Goal: Task Accomplishment & Management: Manage account settings

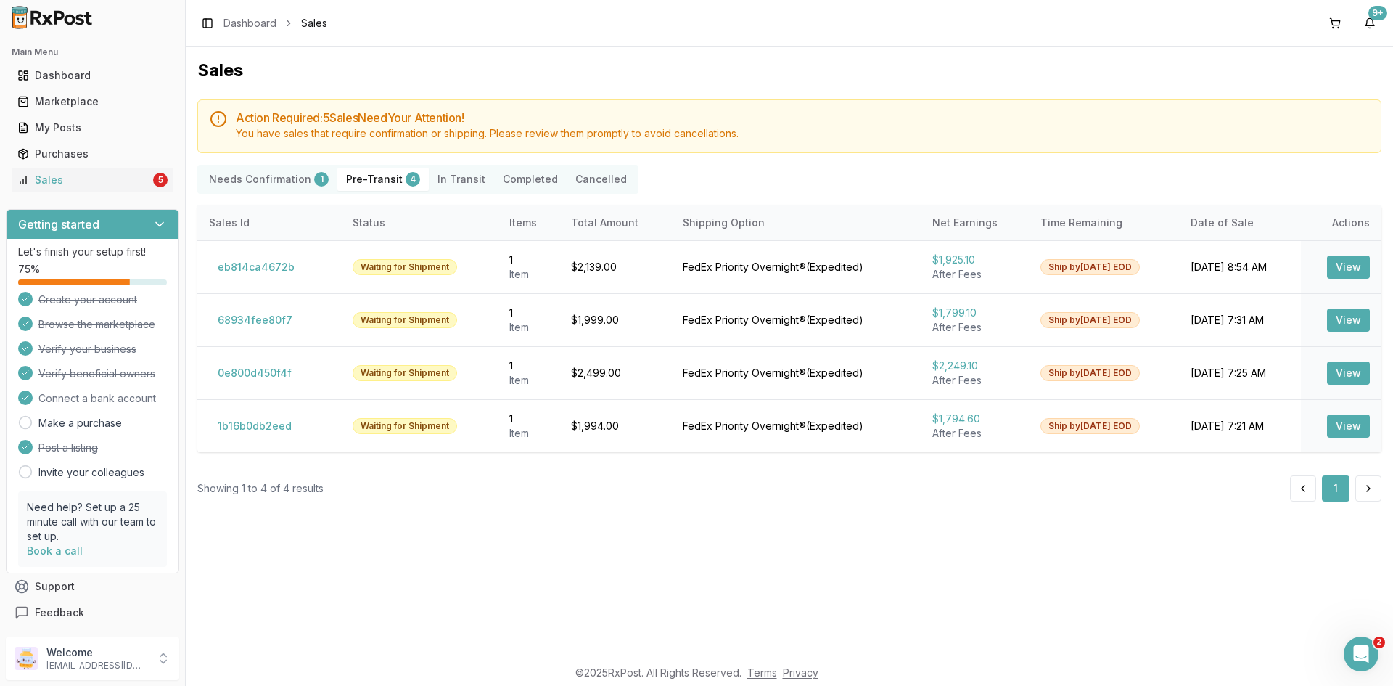
click at [289, 178] on Confirmation "Needs Confirmation 1" at bounding box center [268, 179] width 137 height 23
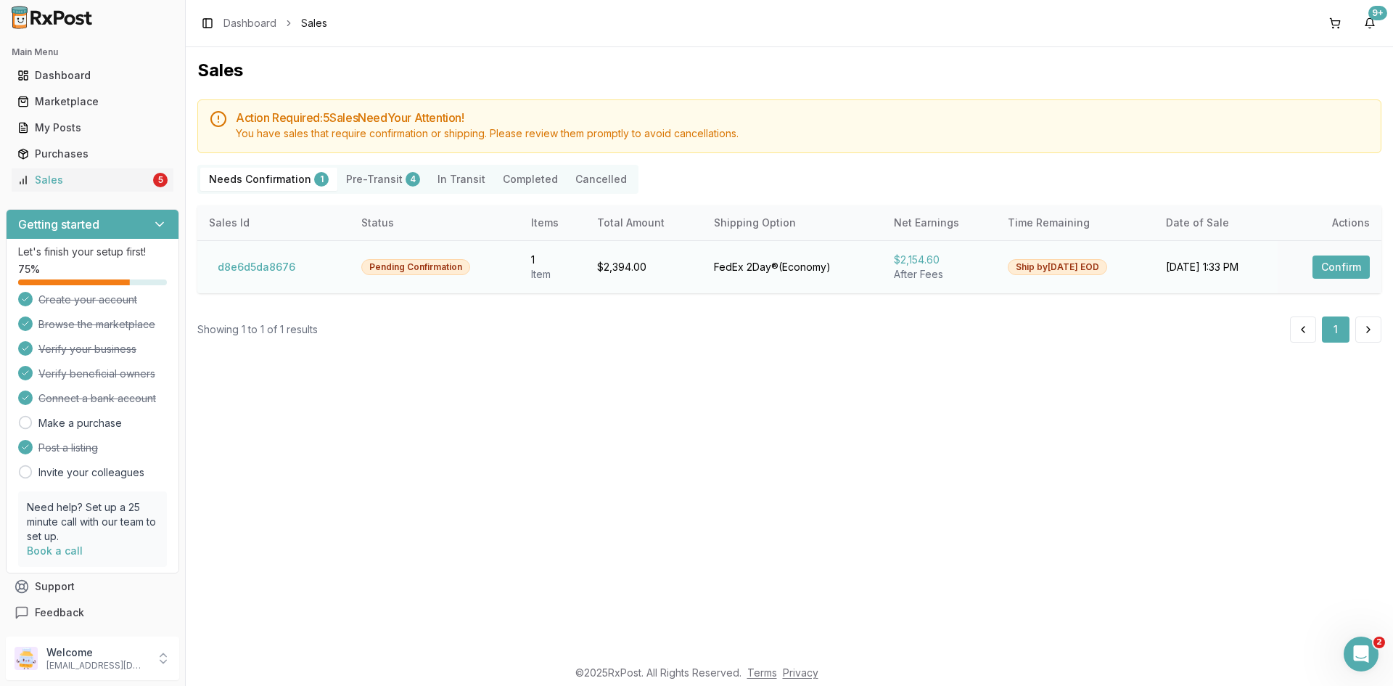
click at [1344, 284] on td "Confirm" at bounding box center [1330, 266] width 104 height 53
click at [1346, 271] on button "Confirm" at bounding box center [1340, 266] width 57 height 23
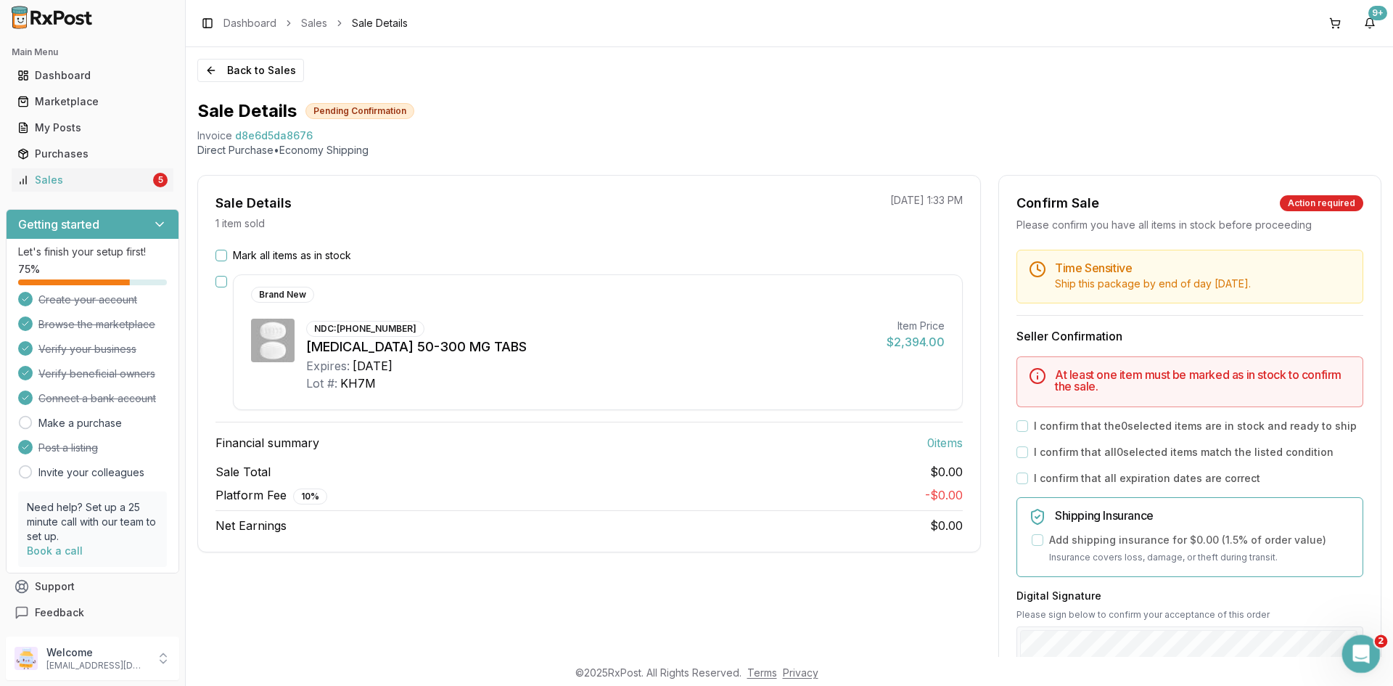
click at [1363, 652] on icon "Open Intercom Messenger" at bounding box center [1359, 652] width 24 height 24
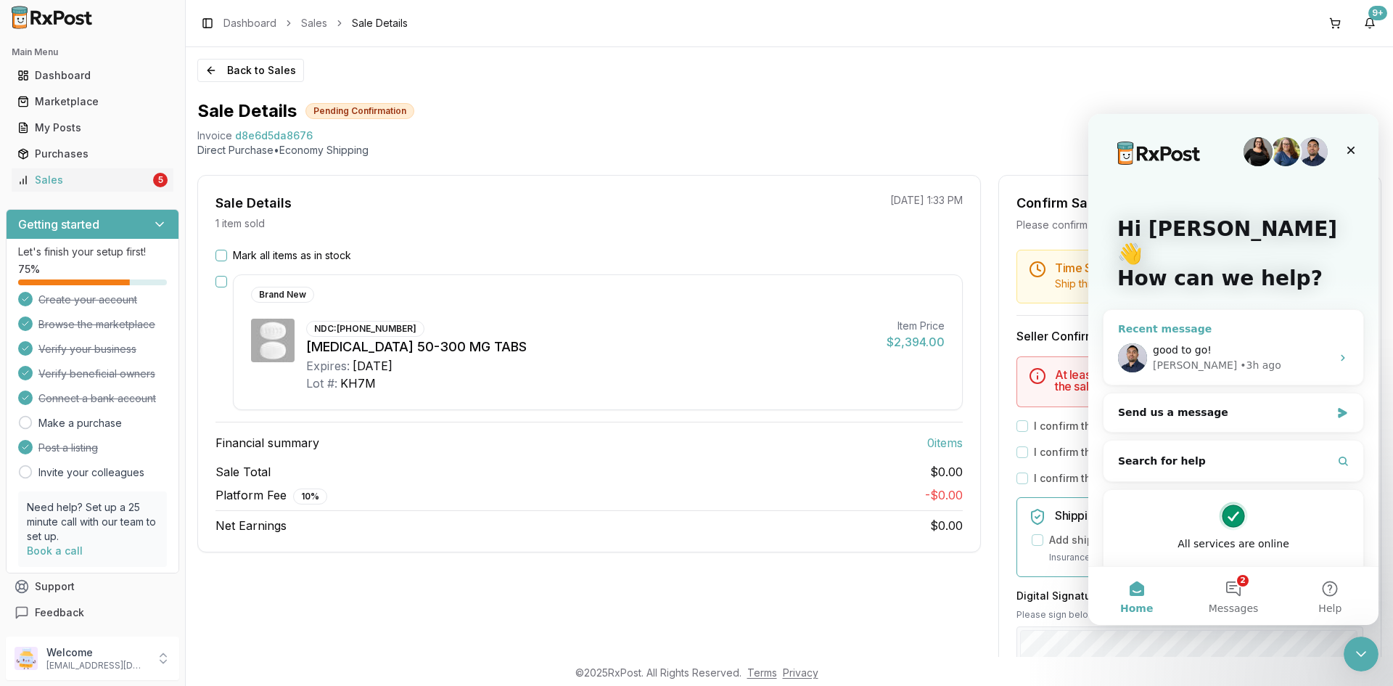
click at [1220, 342] on div "good to go!" at bounding box center [1242, 349] width 178 height 15
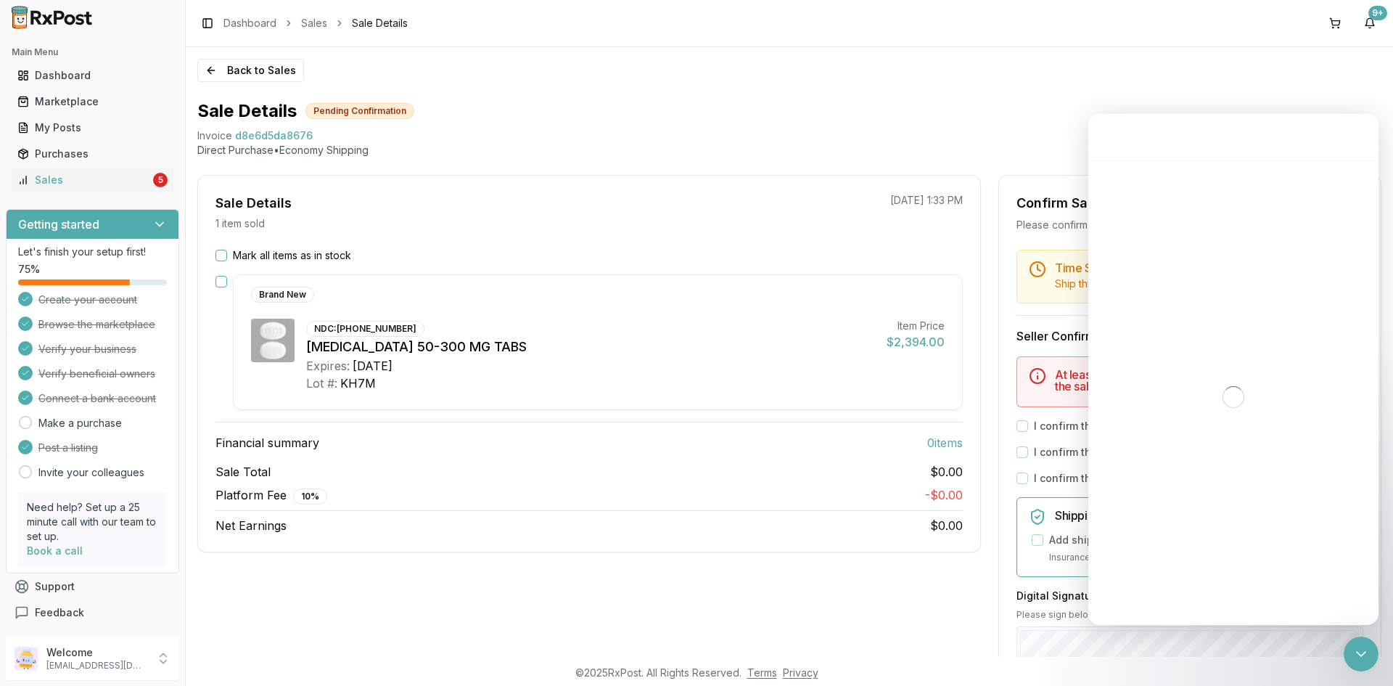
click at [305, 135] on span "d8e6d5da8676" at bounding box center [274, 135] width 78 height 15
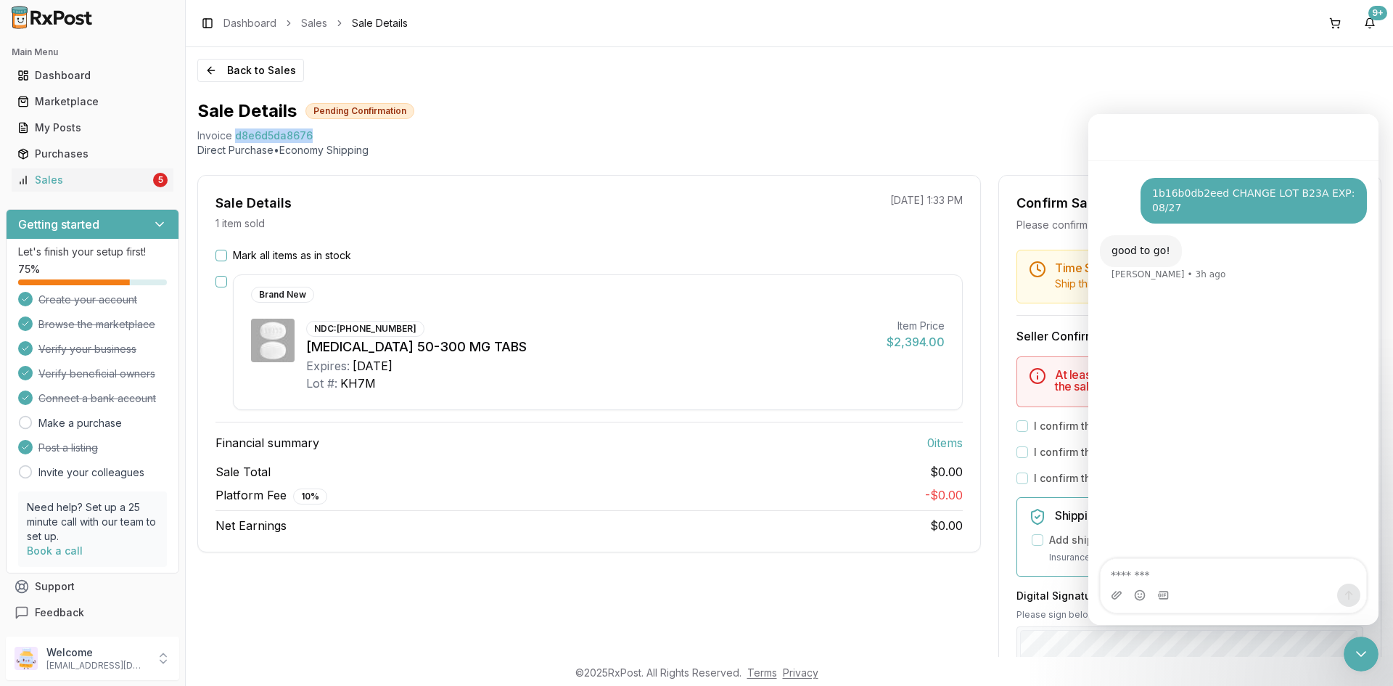
click at [305, 135] on span "d8e6d5da8676" at bounding box center [274, 135] width 78 height 15
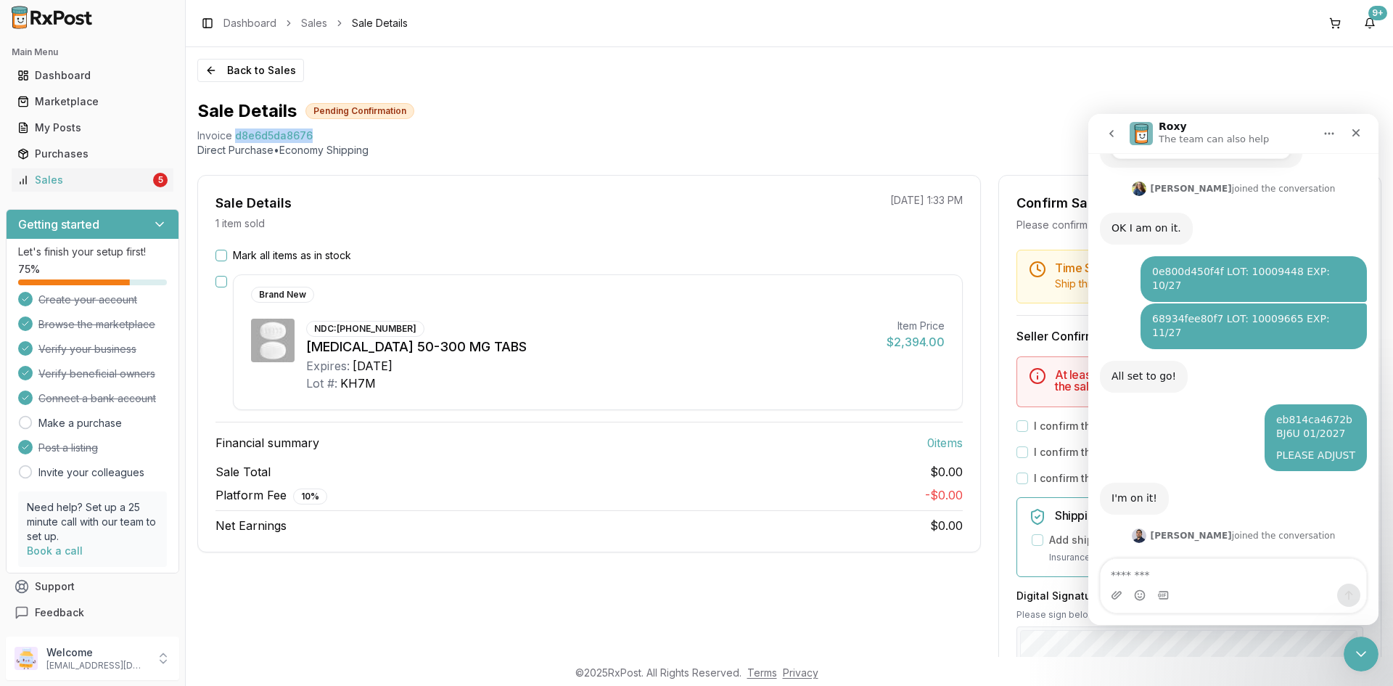
scroll to position [348, 0]
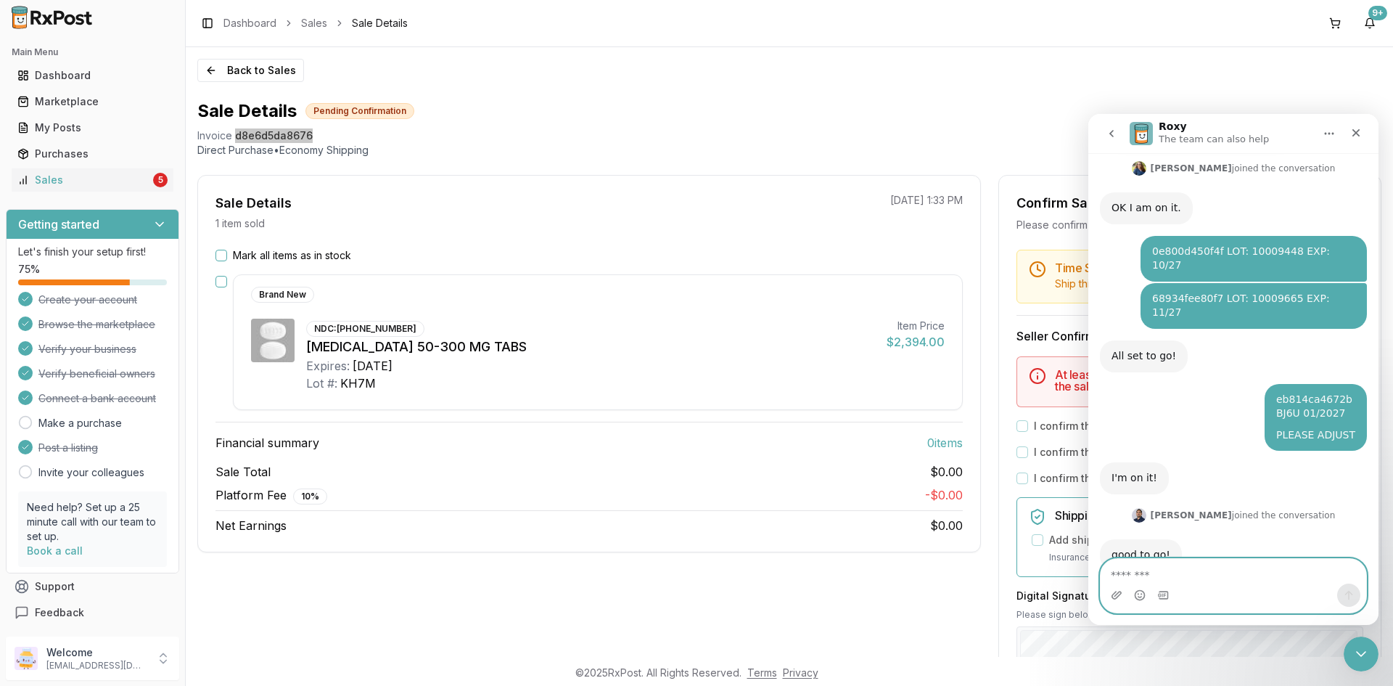
click at [1181, 575] on textarea "Message…" at bounding box center [1234, 571] width 266 height 25
paste textarea "**********"
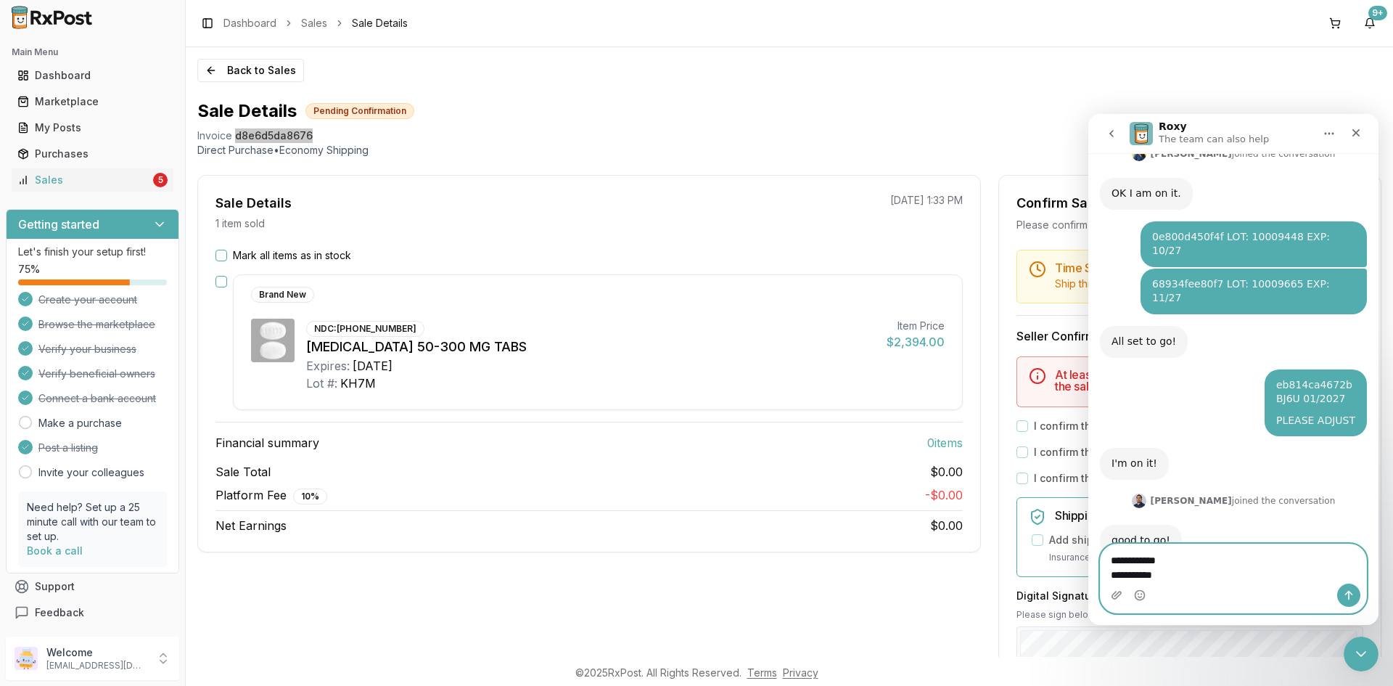
type textarea "**********"
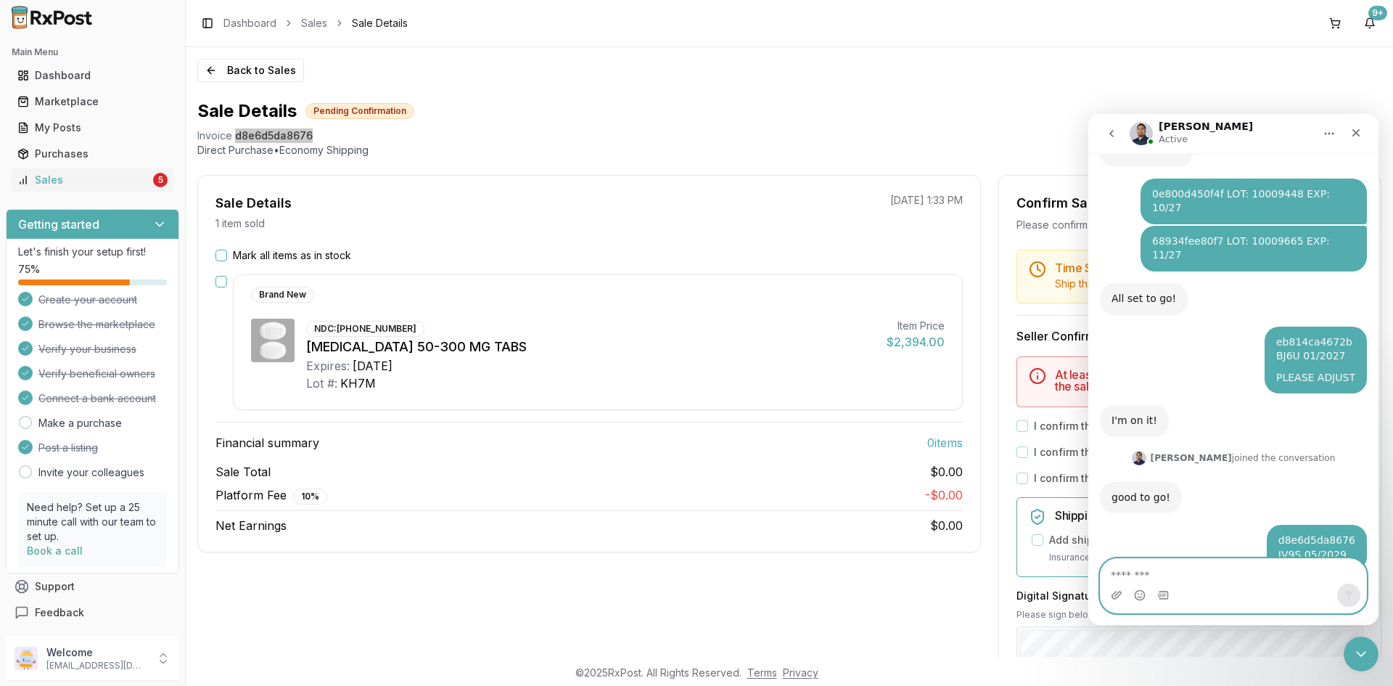
scroll to position [448, 0]
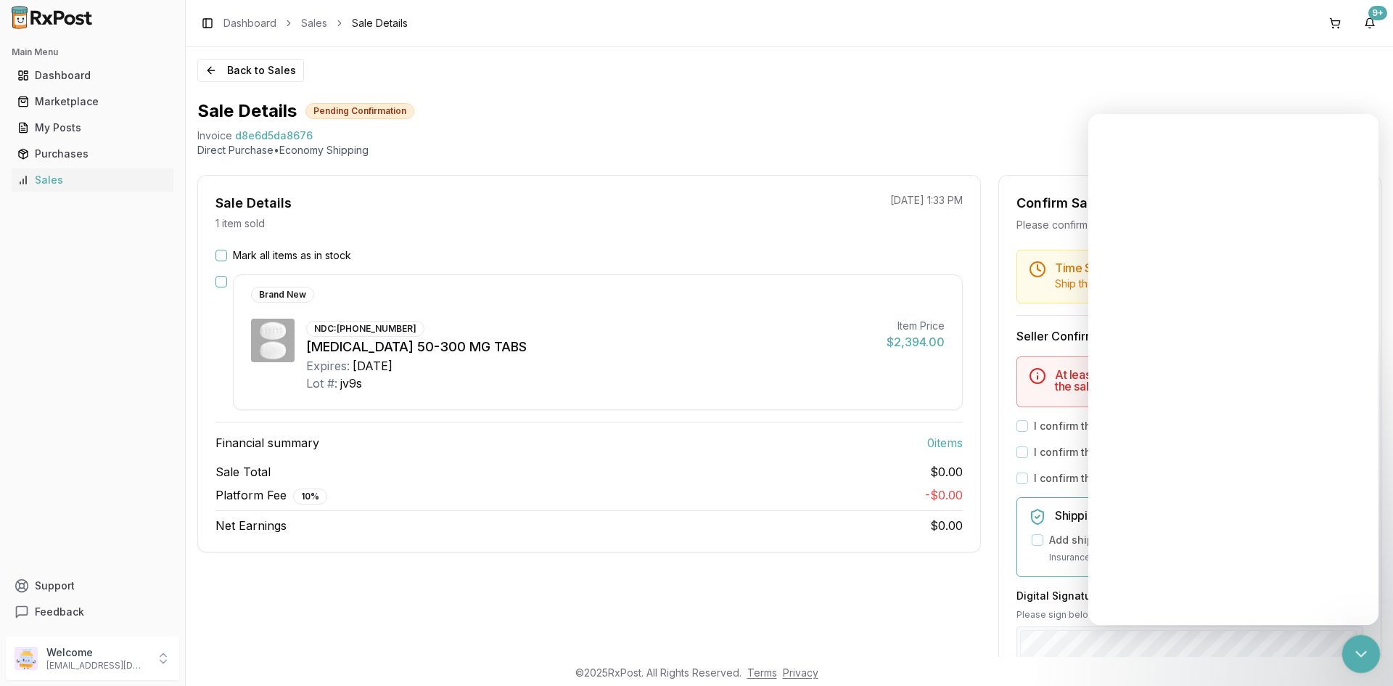
drag, startPoint x: 2697, startPoint y: 1284, endPoint x: 1356, endPoint y: 646, distance: 1484.7
click at [1355, 646] on icon "Close Intercom Messenger" at bounding box center [1358, 651] width 17 height 17
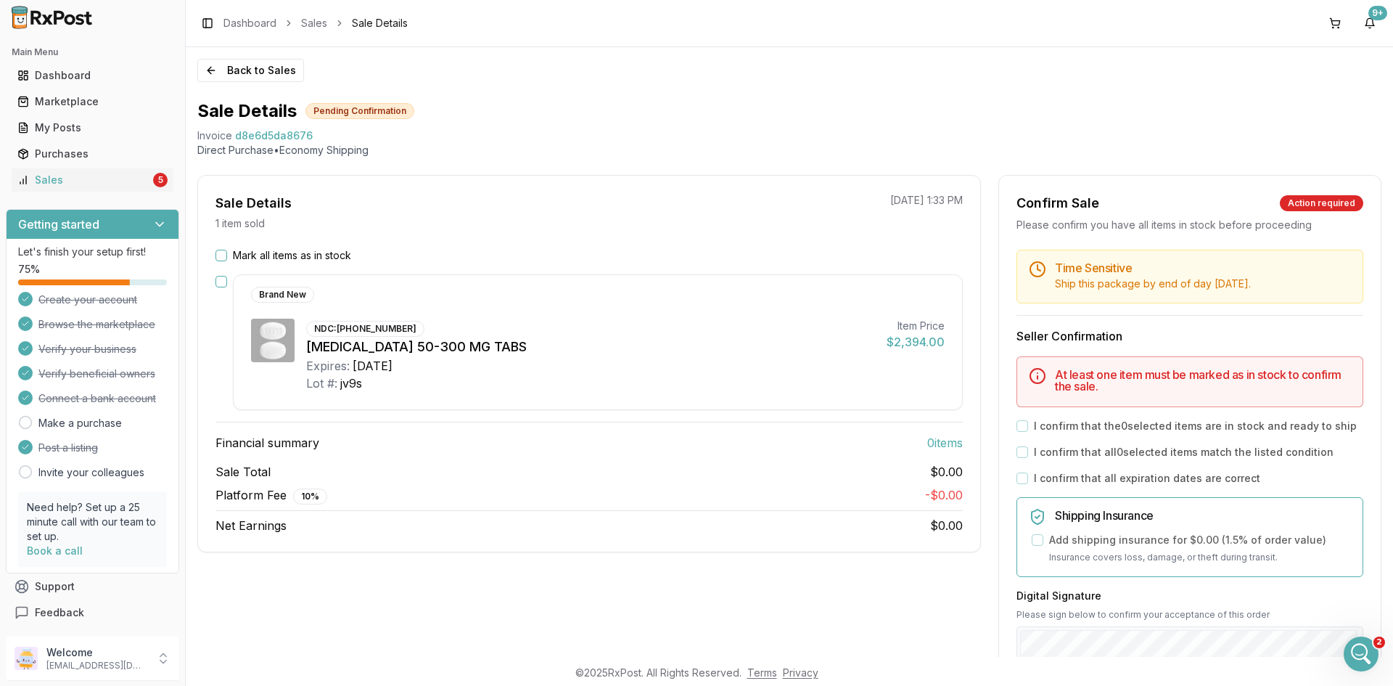
scroll to position [448, 0]
click at [222, 253] on button "Mark all items as in stock" at bounding box center [221, 256] width 12 height 12
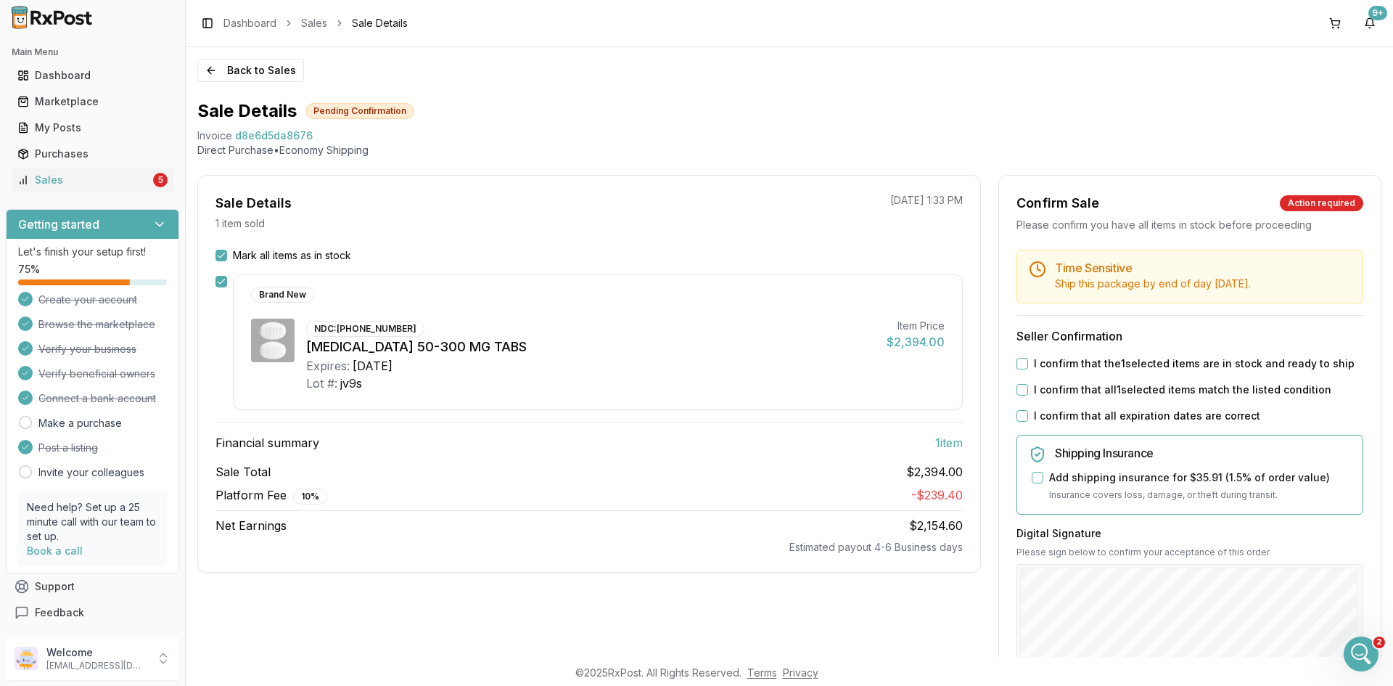
click at [1016, 358] on button "I confirm that the 1 selected items are in stock and ready to ship" at bounding box center [1022, 364] width 12 height 12
click at [1022, 399] on div "Time Sensitive Ship this package by end of day Tuesday, October 7th . Seller Co…" at bounding box center [1190, 556] width 382 height 613
click at [1022, 392] on button "I confirm that all 1 selected items match the listed condition" at bounding box center [1022, 390] width 12 height 12
click at [1022, 411] on button "I confirm that all expiration dates are correct" at bounding box center [1022, 416] width 12 height 12
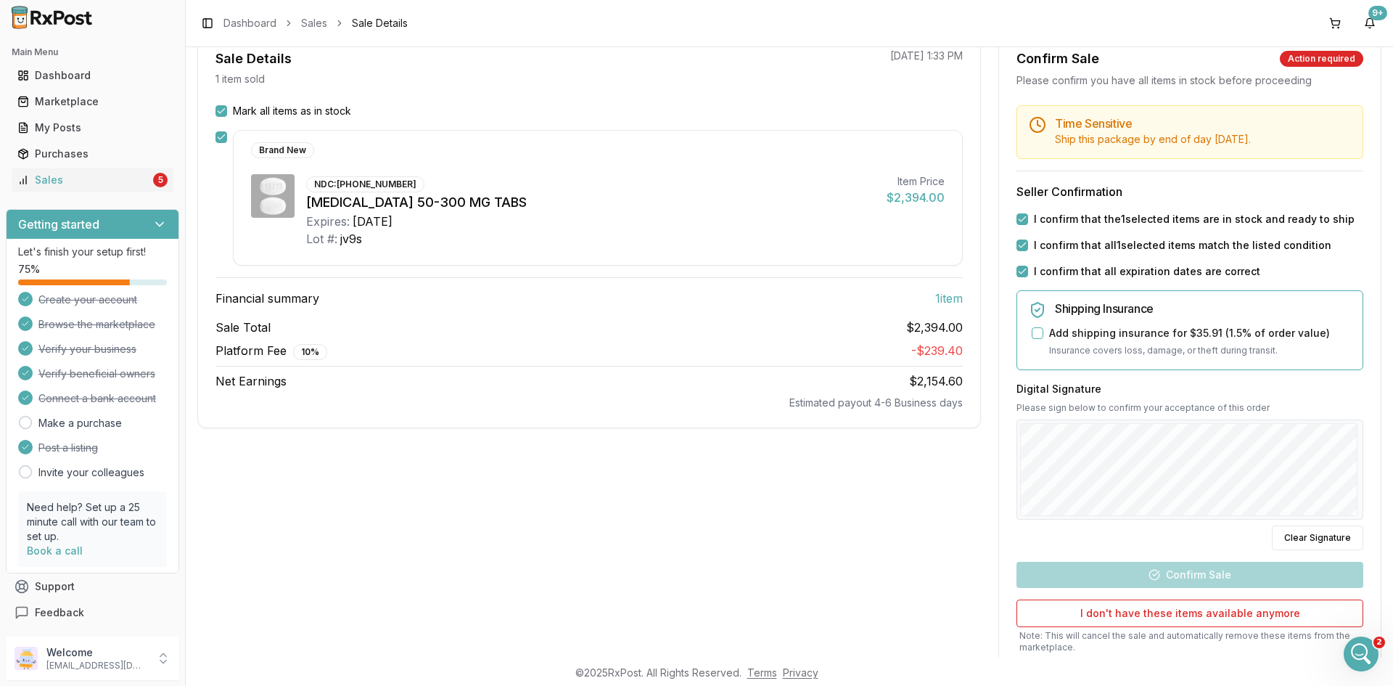
scroll to position [145, 0]
click at [1170, 562] on div "Time Sensitive Ship this package by end of day Tuesday, October 7th . Seller Co…" at bounding box center [1190, 410] width 382 height 613
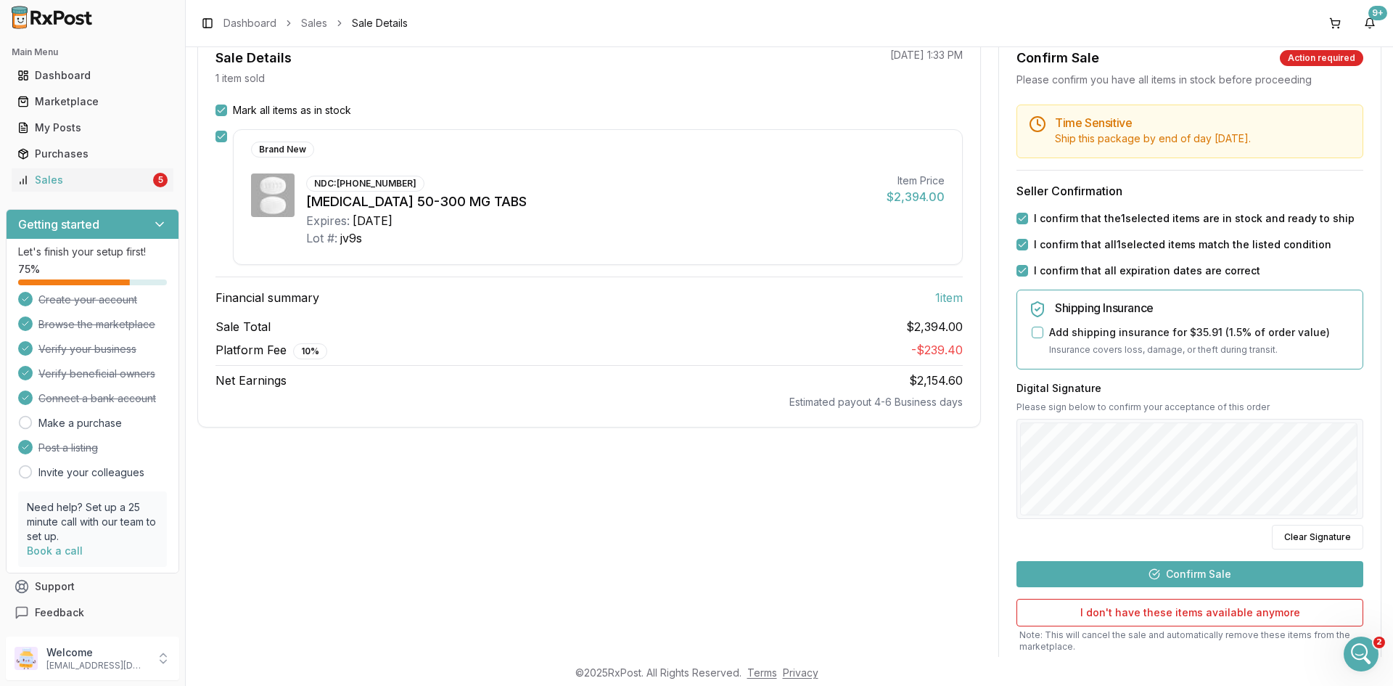
click at [1146, 575] on button "Confirm Sale" at bounding box center [1189, 574] width 347 height 26
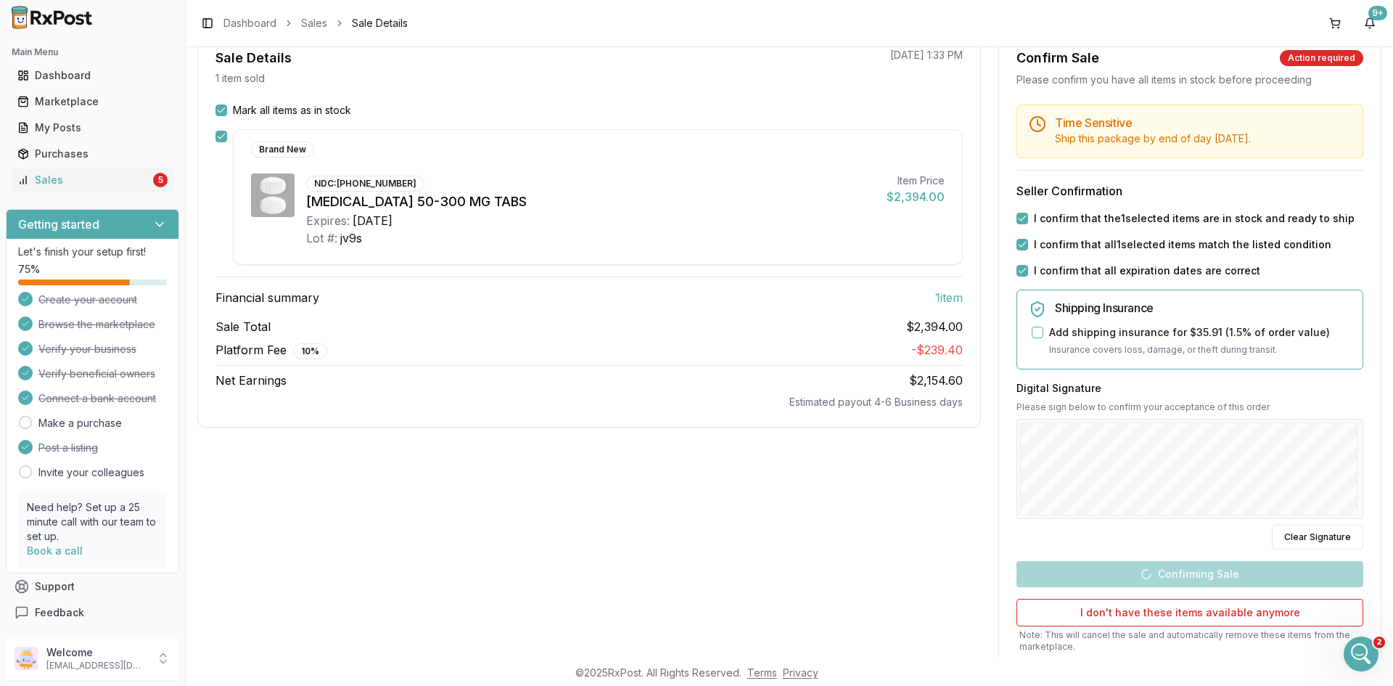
scroll to position [0, 0]
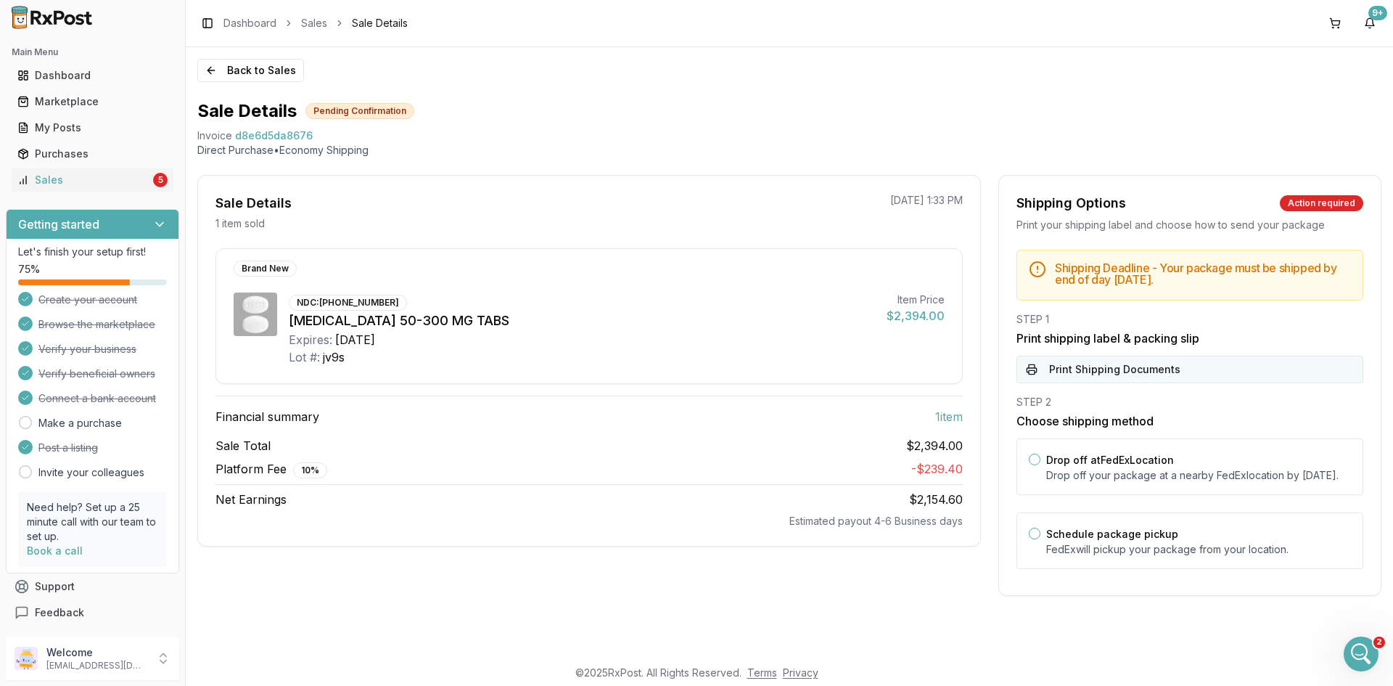
click at [1079, 366] on button "Print Shipping Documents" at bounding box center [1189, 369] width 347 height 28
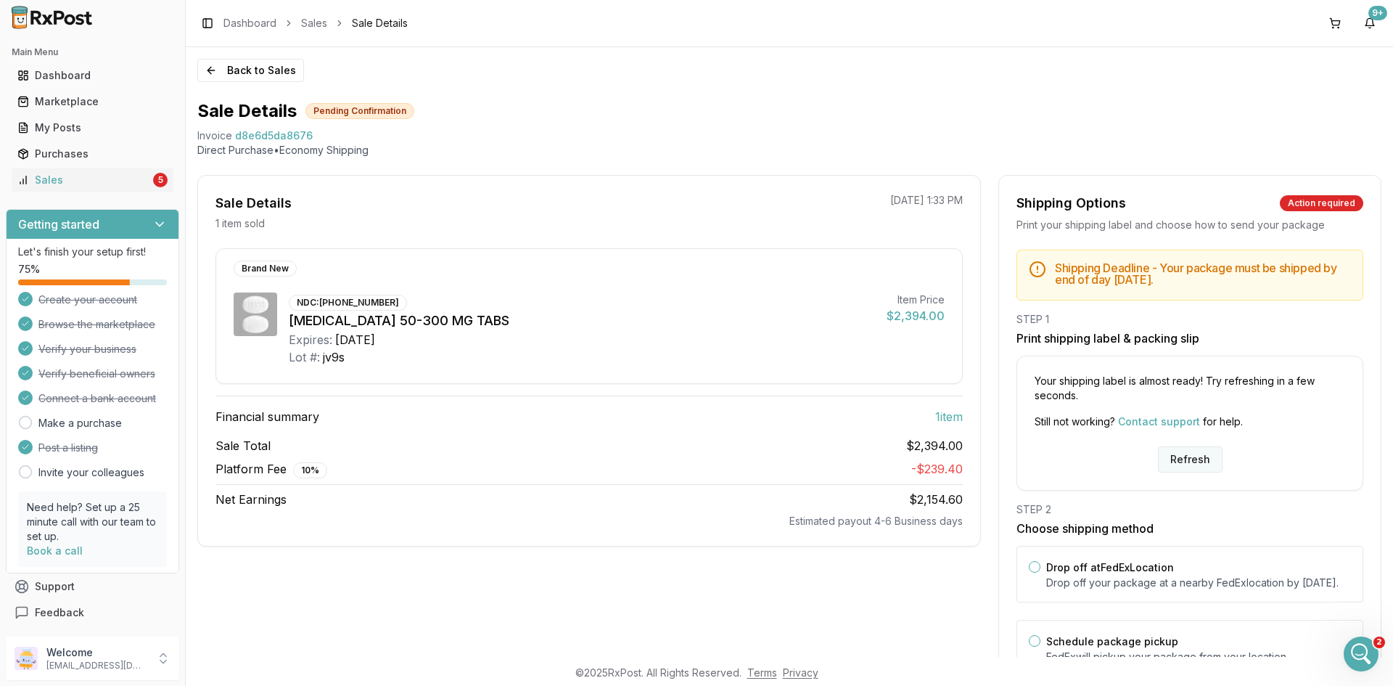
click at [1160, 454] on button "Refresh" at bounding box center [1190, 459] width 65 height 26
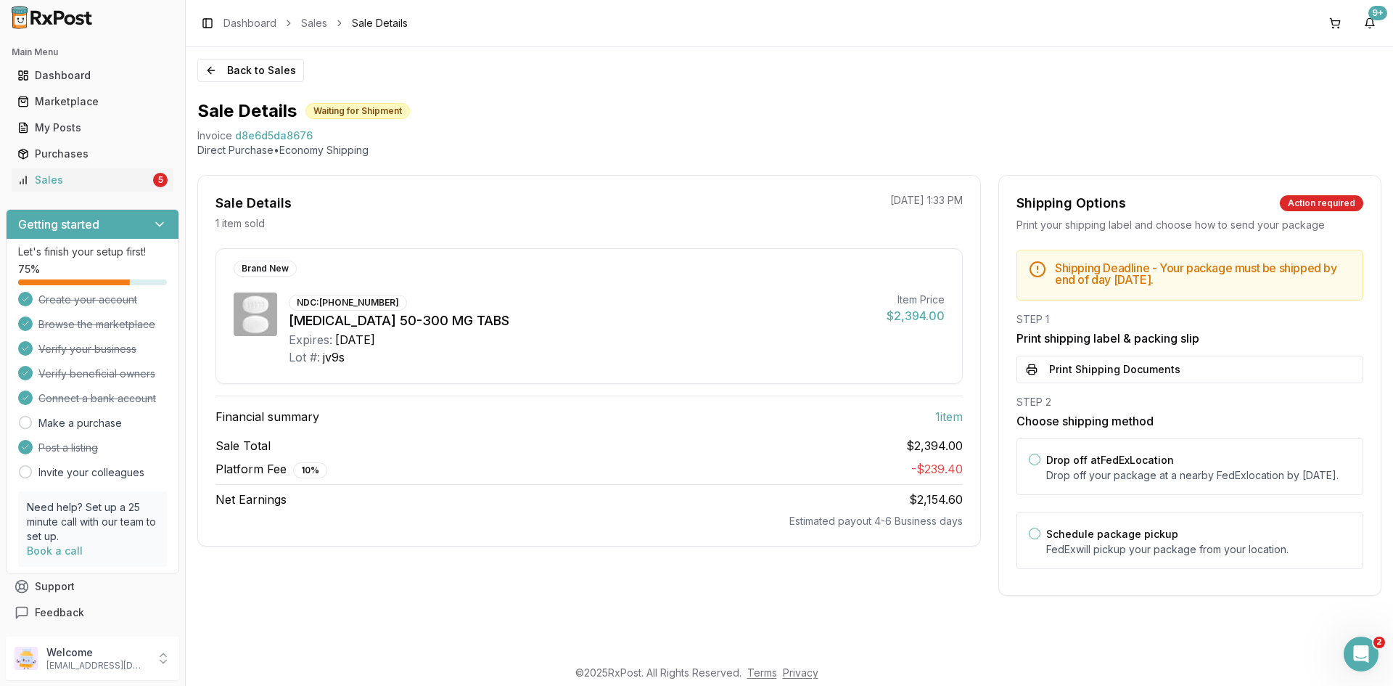
click at [1107, 365] on button "Print Shipping Documents" at bounding box center [1189, 369] width 347 height 28
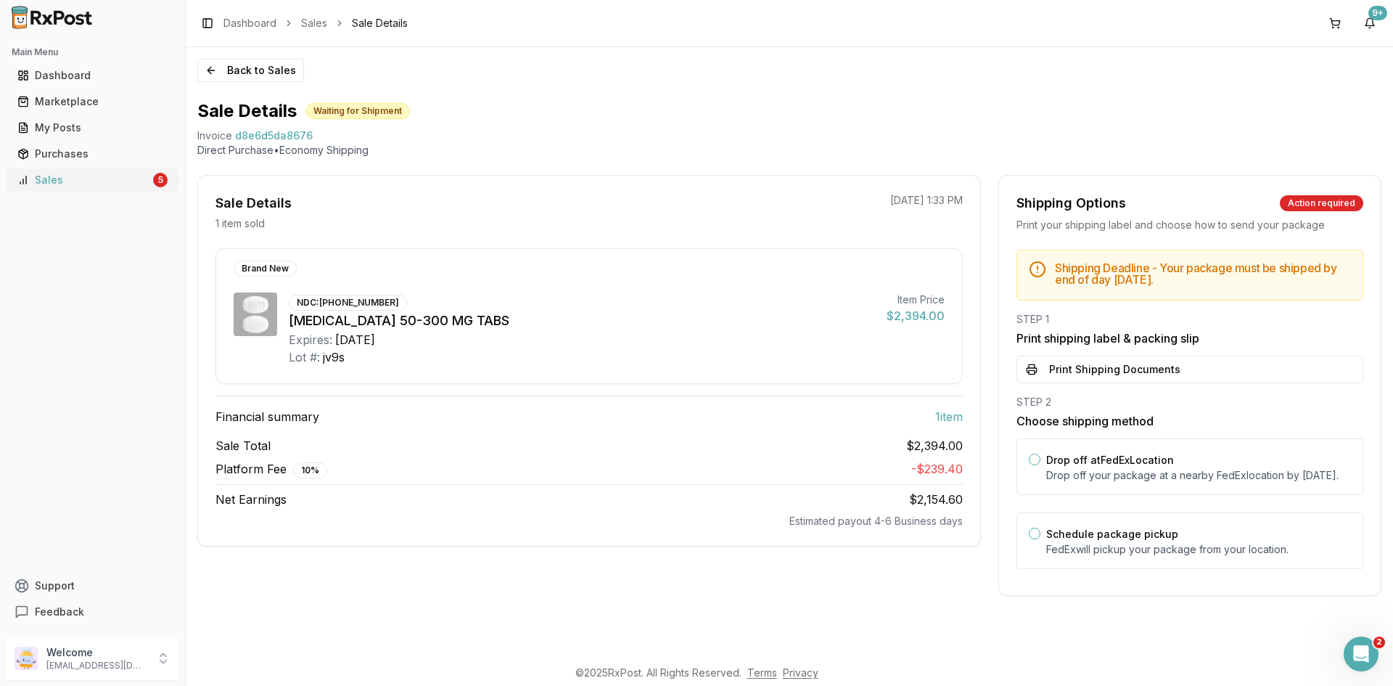
click at [126, 181] on div "Sales" at bounding box center [83, 180] width 133 height 15
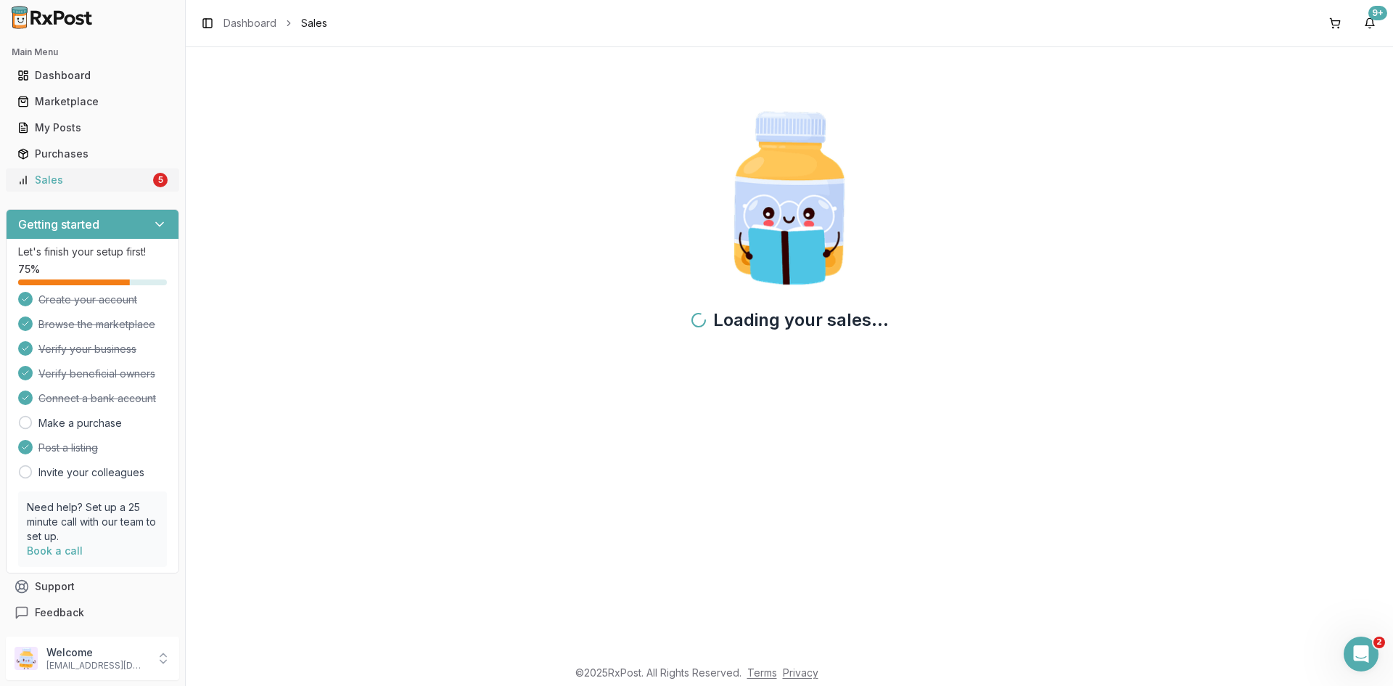
click at [132, 182] on div "Sales" at bounding box center [83, 180] width 133 height 15
